Goal: Task Accomplishment & Management: Use online tool/utility

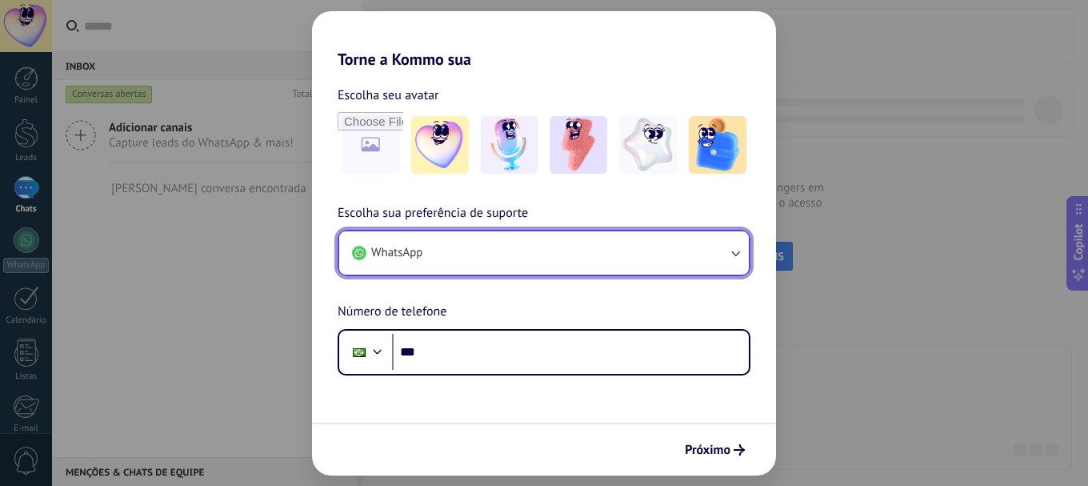
click at [451, 254] on button "WhatsApp" at bounding box center [544, 252] width 410 height 43
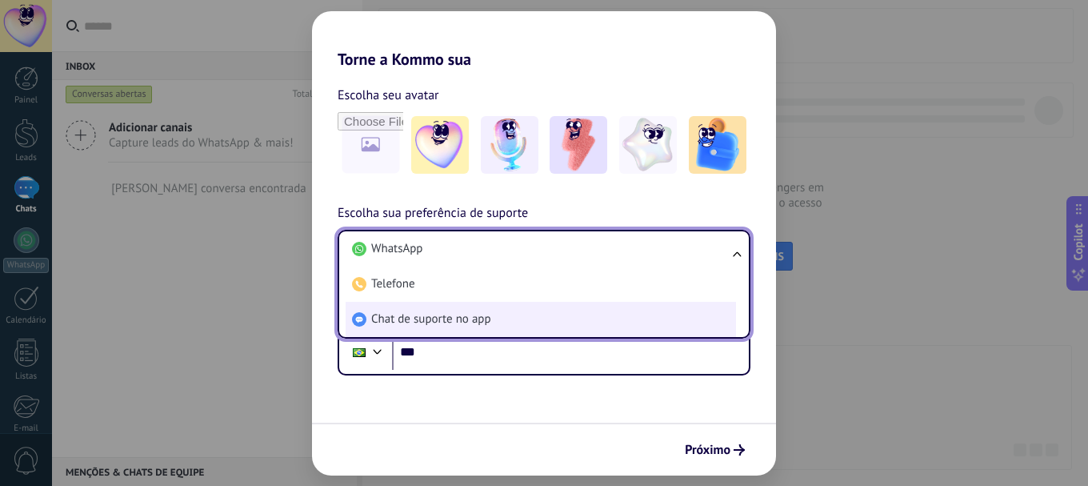
click at [451, 324] on span "Chat de suporte no app" at bounding box center [431, 319] width 120 height 16
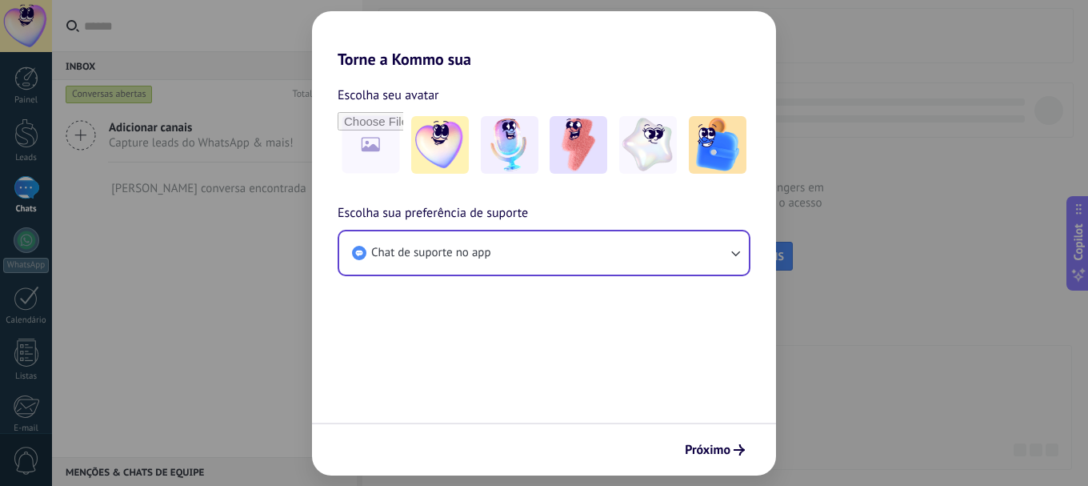
click at [451, 324] on form "Escolha seu avatar Escolha sua preferência de suporte Chat de suporte no app Pr…" at bounding box center [544, 272] width 464 height 406
click at [718, 450] on span "Próximo" at bounding box center [708, 449] width 46 height 11
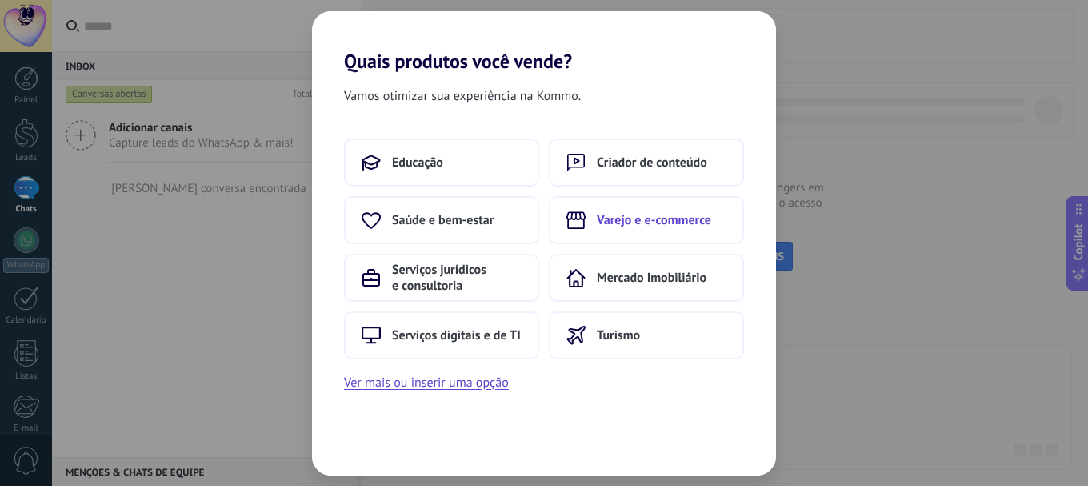
click at [618, 212] on button "Varejo e e-commerce" at bounding box center [646, 220] width 195 height 48
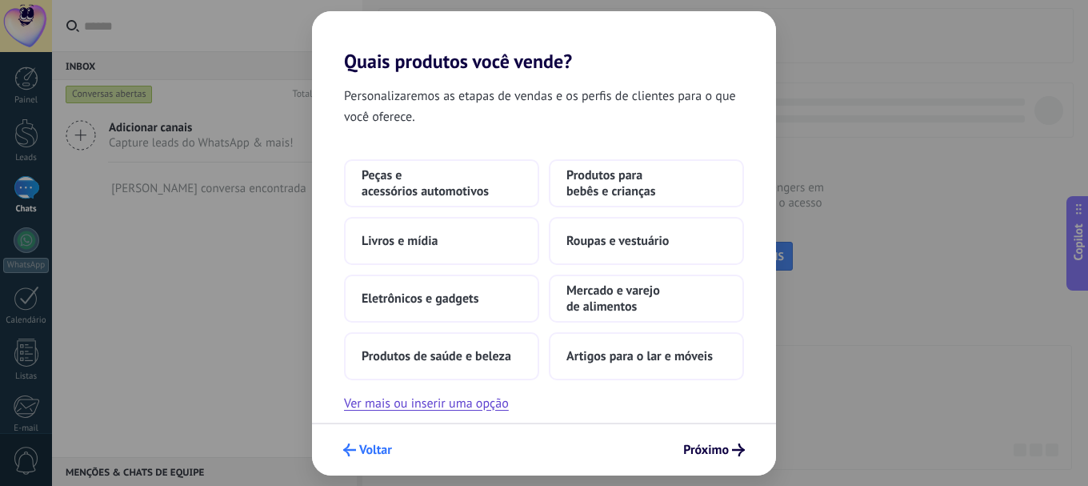
click at [373, 450] on span "Voltar" at bounding box center [375, 449] width 33 height 11
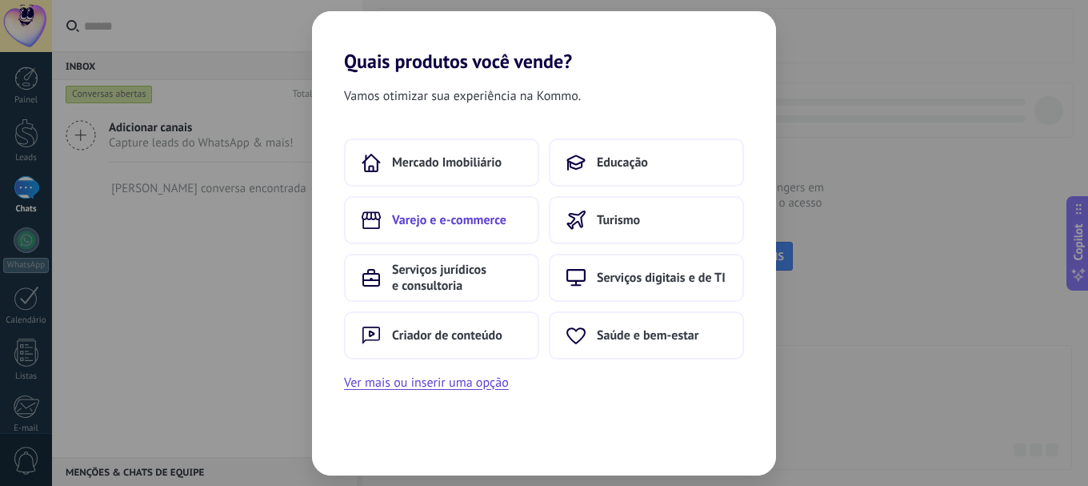
click at [413, 228] on button "Varejo e e-commerce" at bounding box center [441, 220] width 195 height 48
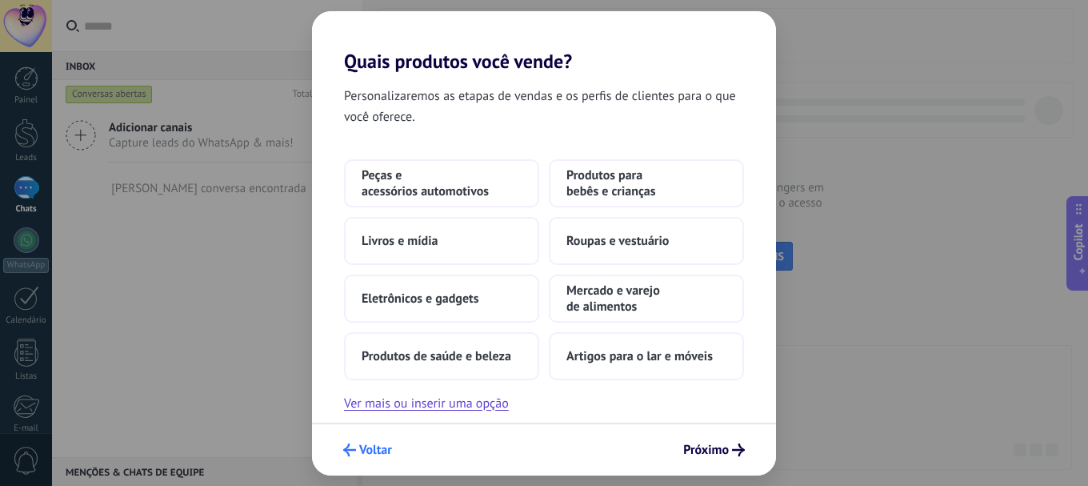
click at [378, 455] on span "Voltar" at bounding box center [375, 449] width 33 height 11
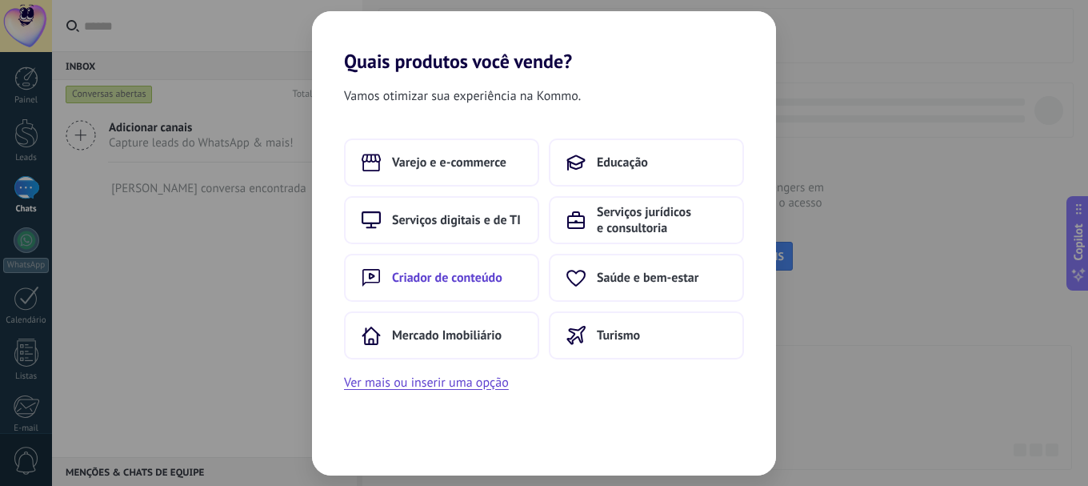
click at [418, 291] on button "Criador de conteúdo" at bounding box center [441, 278] width 195 height 48
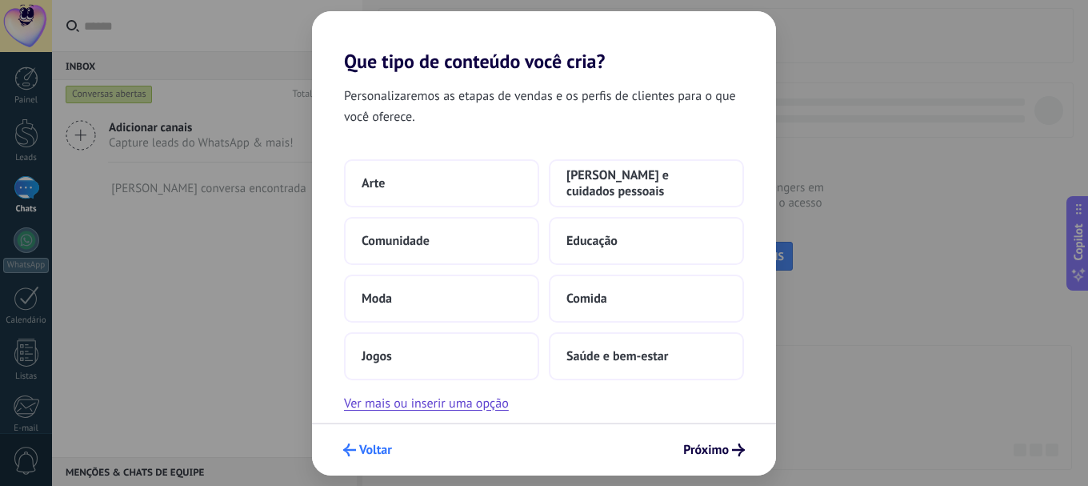
click at [359, 451] on span "Voltar" at bounding box center [375, 449] width 33 height 11
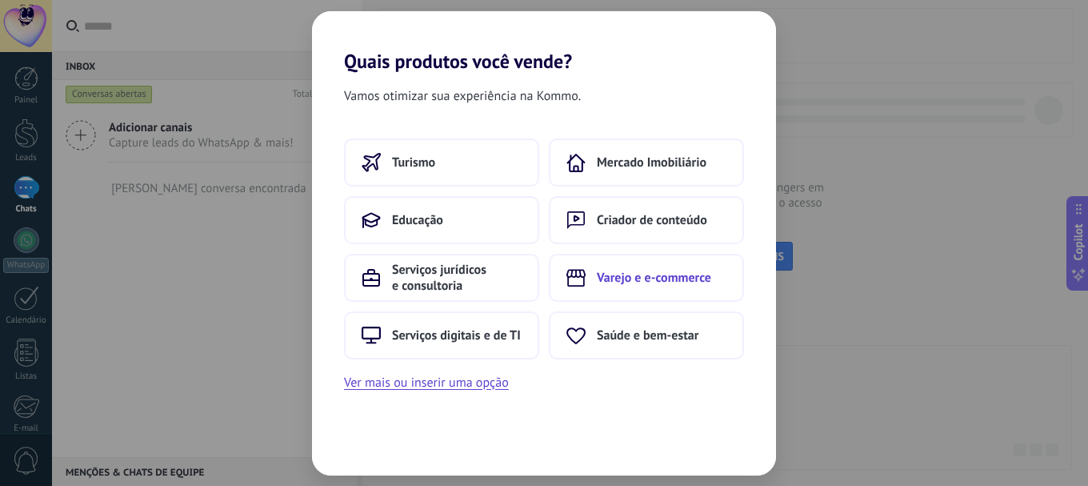
click at [656, 278] on span "Varejo e e-commerce" at bounding box center [654, 278] width 114 height 16
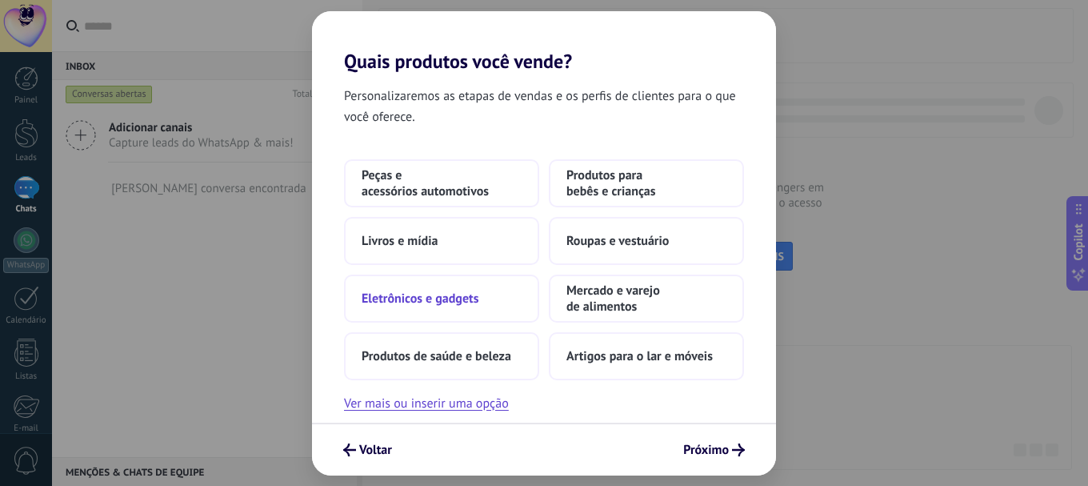
click at [414, 302] on span "Eletrônicos e gadgets" at bounding box center [420, 298] width 117 height 16
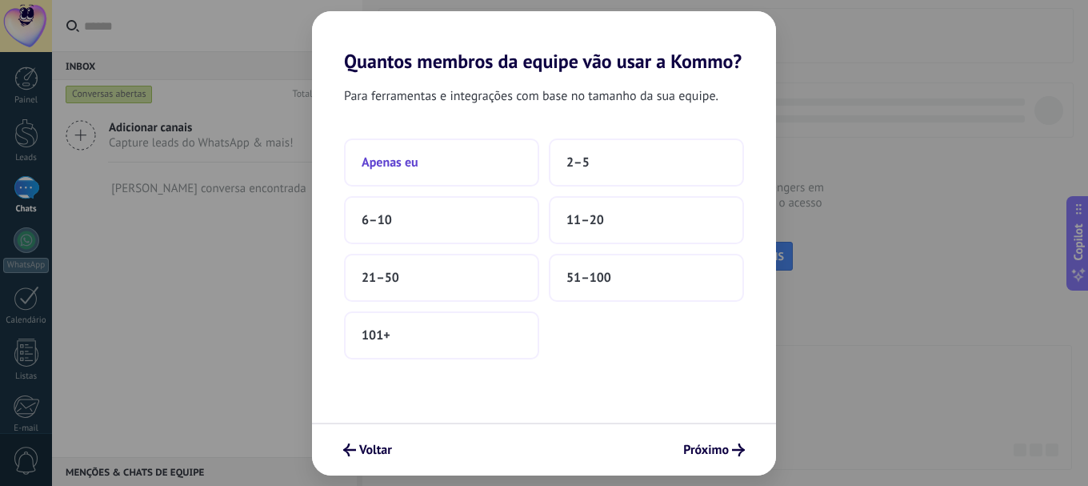
click at [422, 158] on button "Apenas eu" at bounding box center [441, 162] width 195 height 48
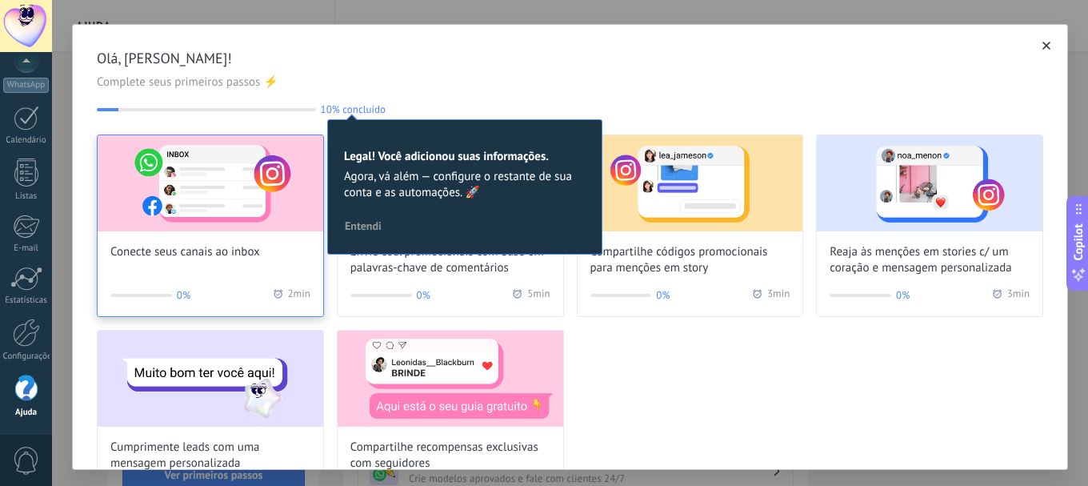
click at [193, 210] on img at bounding box center [211, 183] width 226 height 96
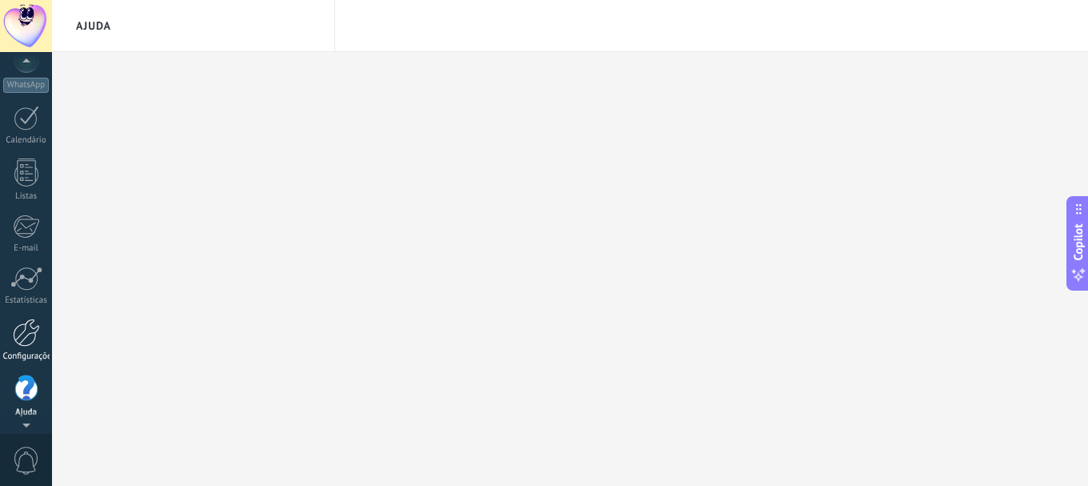
click at [27, 342] on div at bounding box center [26, 332] width 27 height 28
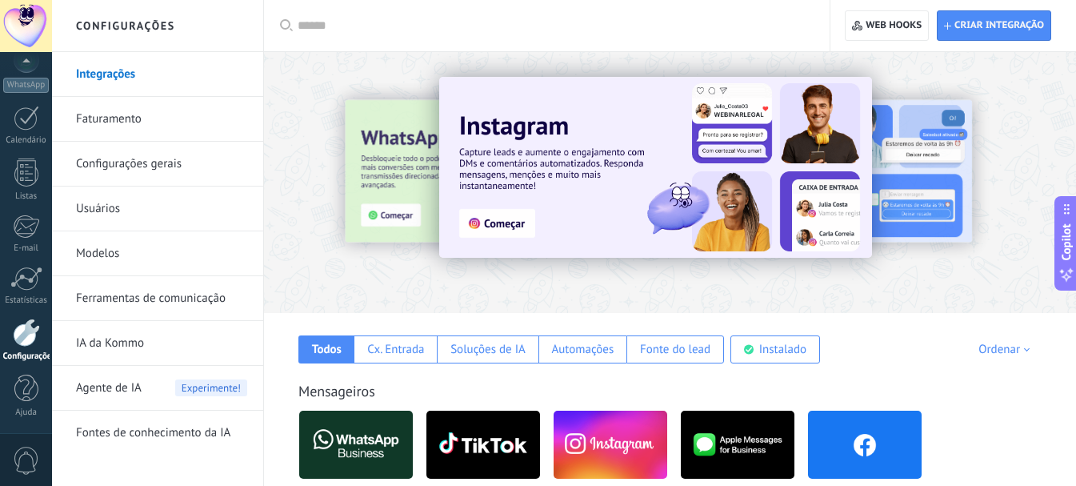
click at [533, 201] on img at bounding box center [655, 167] width 433 height 181
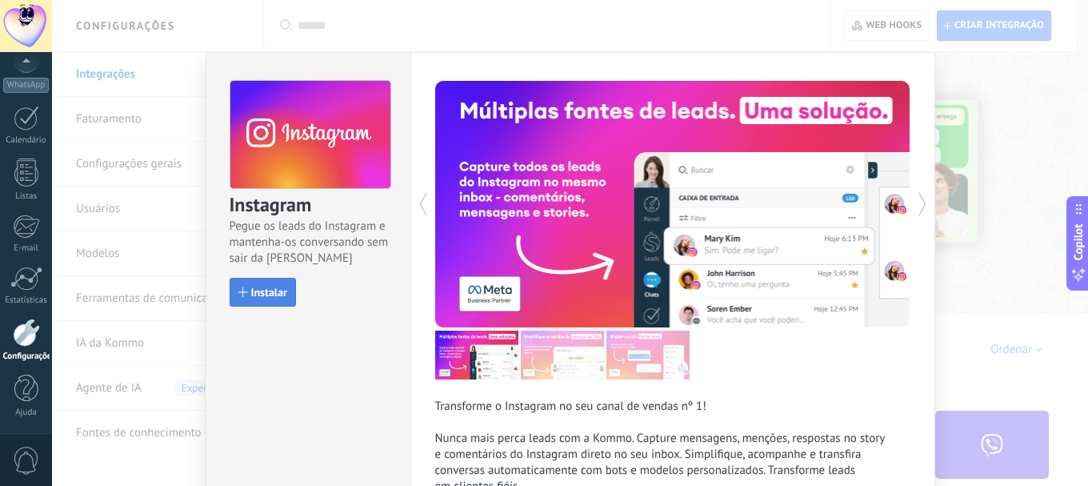
click at [253, 290] on span "Instalar" at bounding box center [269, 291] width 36 height 11
